Goal: Navigation & Orientation: Understand site structure

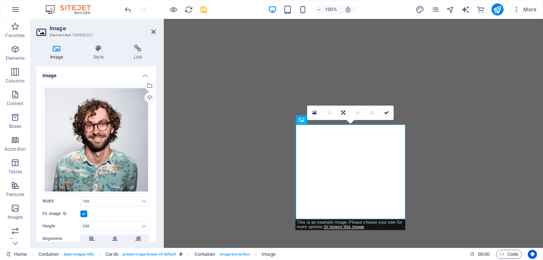
select select "vw"
select select "px"
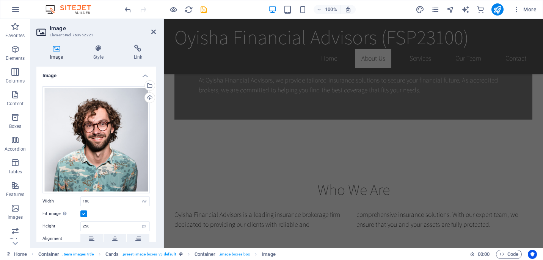
scroll to position [178, 0]
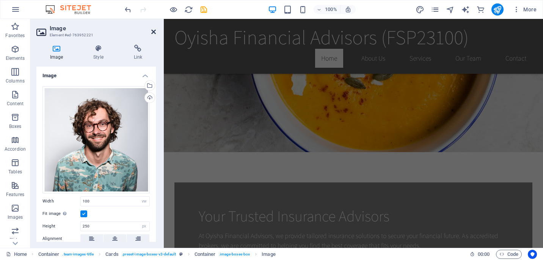
click at [154, 33] on icon at bounding box center [153, 32] width 5 height 6
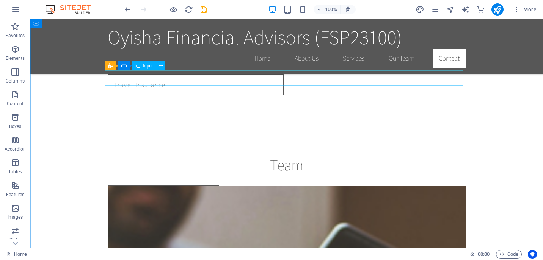
scroll to position [756, 0]
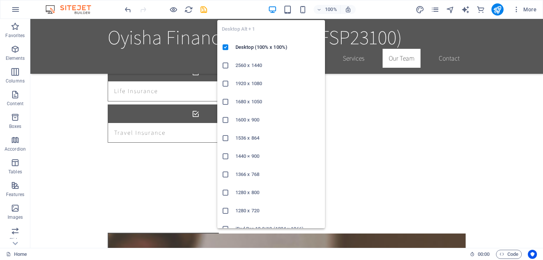
click at [272, 8] on icon "button" at bounding box center [272, 9] width 9 height 9
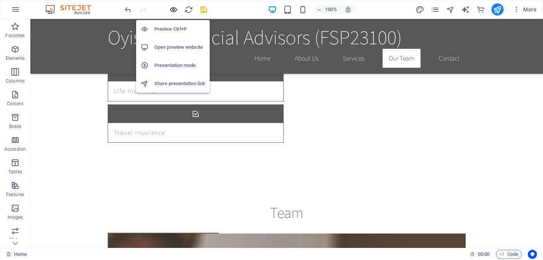
click at [172, 9] on icon "button" at bounding box center [173, 9] width 9 height 9
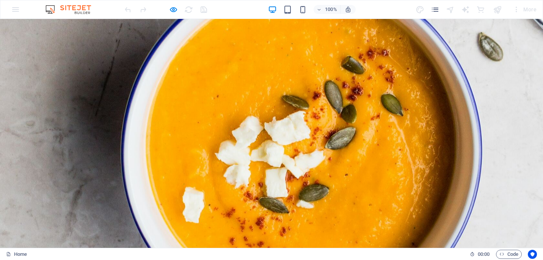
scroll to position [0, 0]
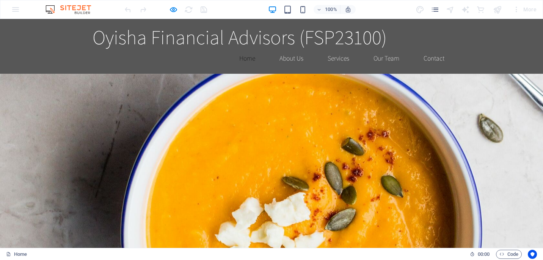
click at [247, 57] on link "Home" at bounding box center [247, 58] width 28 height 19
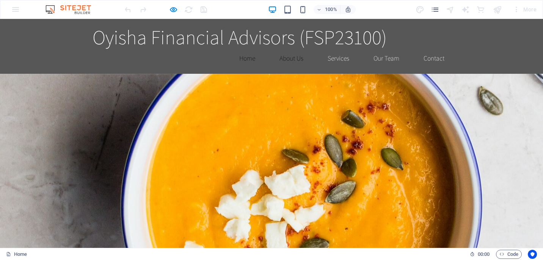
click at [286, 56] on link "About Us" at bounding box center [291, 58] width 36 height 19
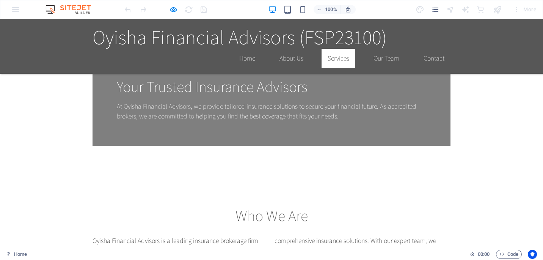
scroll to position [308, 0]
click at [373, 56] on link "Our Team" at bounding box center [386, 58] width 38 height 19
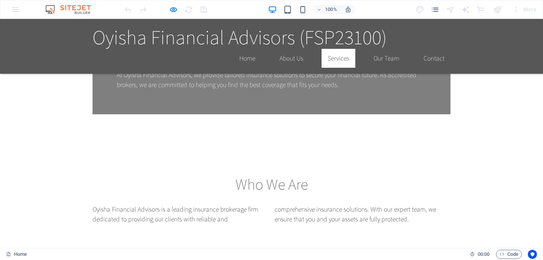
scroll to position [333, 0]
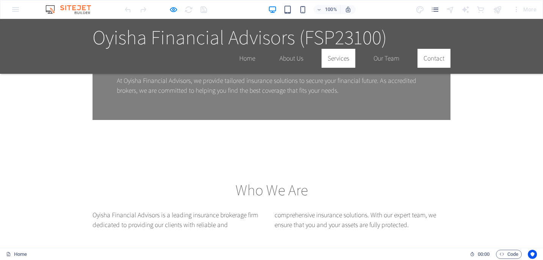
click at [431, 60] on link "Contact" at bounding box center [433, 58] width 33 height 19
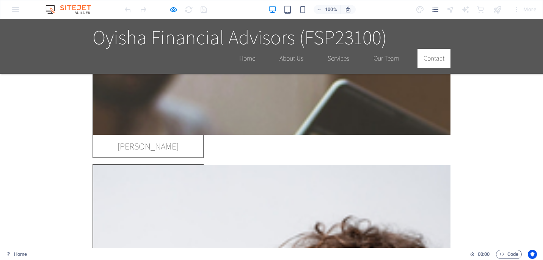
scroll to position [883, 0]
